Goal: Navigation & Orientation: Find specific page/section

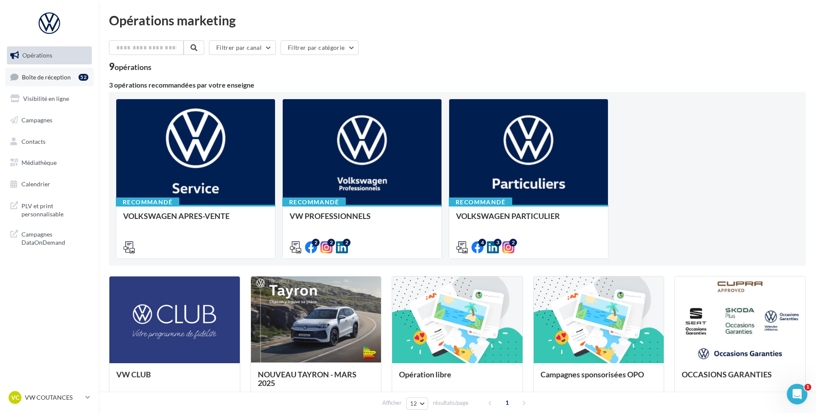
click at [85, 72] on div "52" at bounding box center [85, 77] width 13 height 12
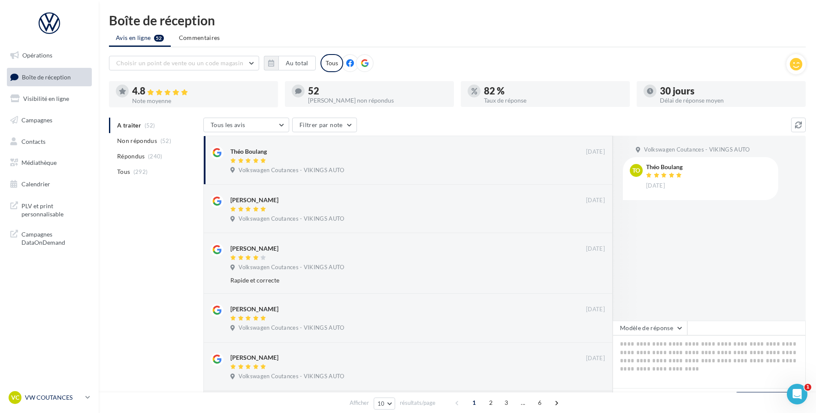
click at [42, 397] on p "VW COUTANCES" at bounding box center [53, 397] width 57 height 9
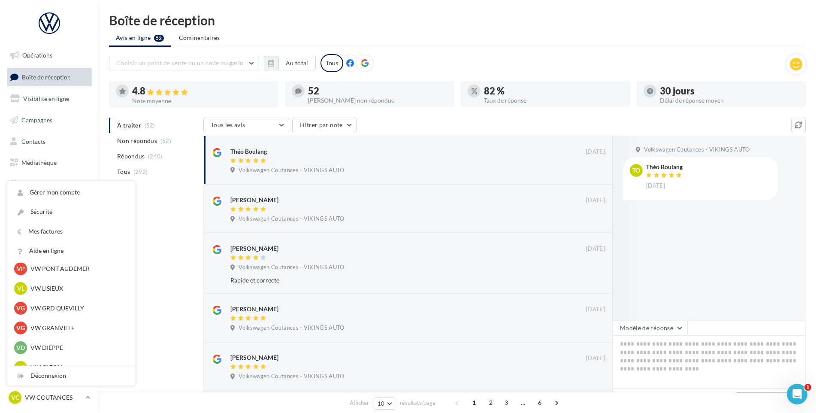
scroll to position [215, 0]
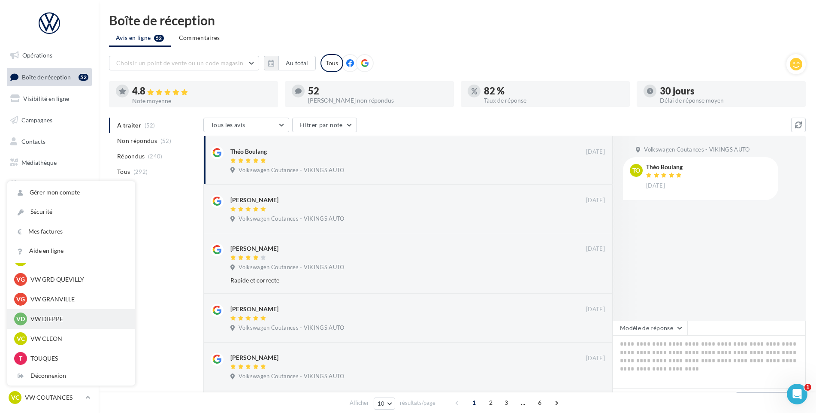
click at [71, 313] on div "VD VW DIEPPE vw-die-vau" at bounding box center [71, 318] width 114 height 13
